Goal: Transaction & Acquisition: Purchase product/service

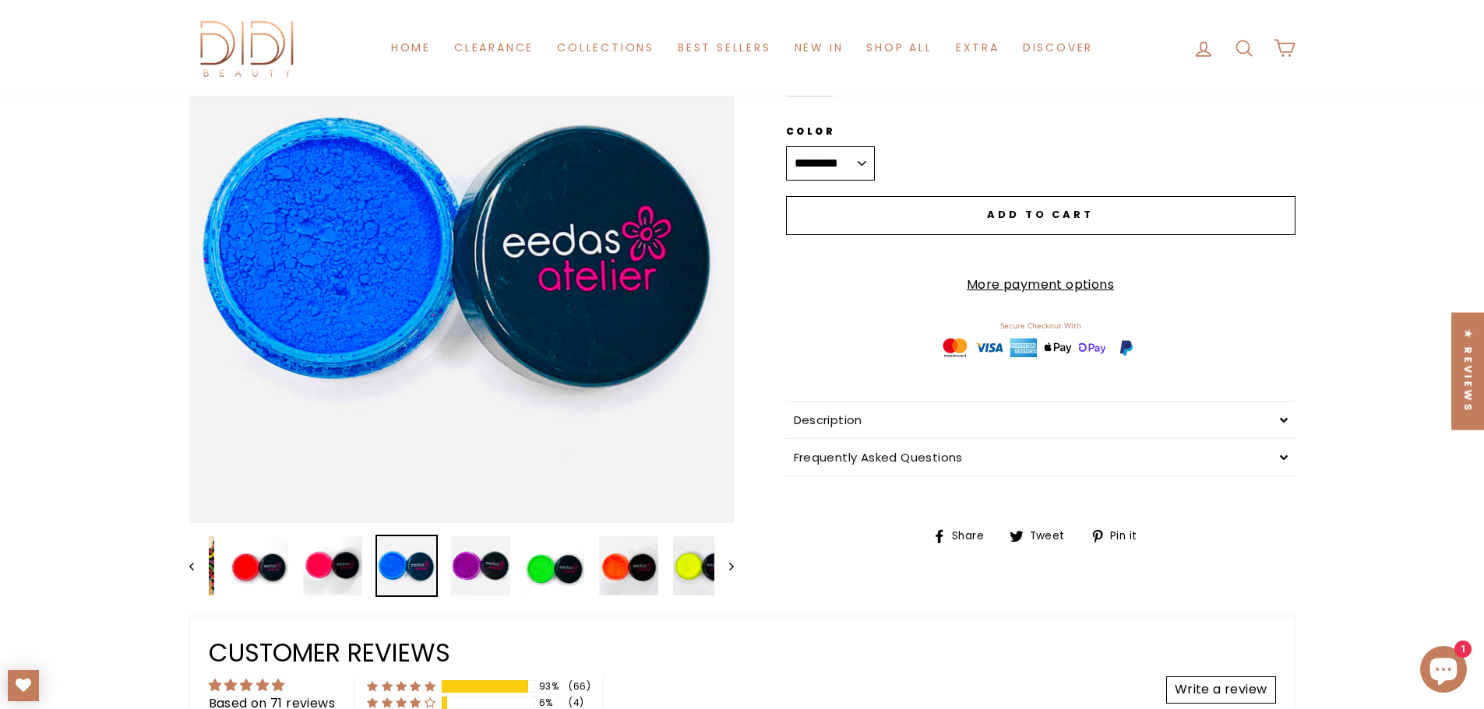
click at [441, 225] on button "Close (esc)" at bounding box center [461, 251] width 544 height 544
